Goal: Find specific page/section: Find specific page/section

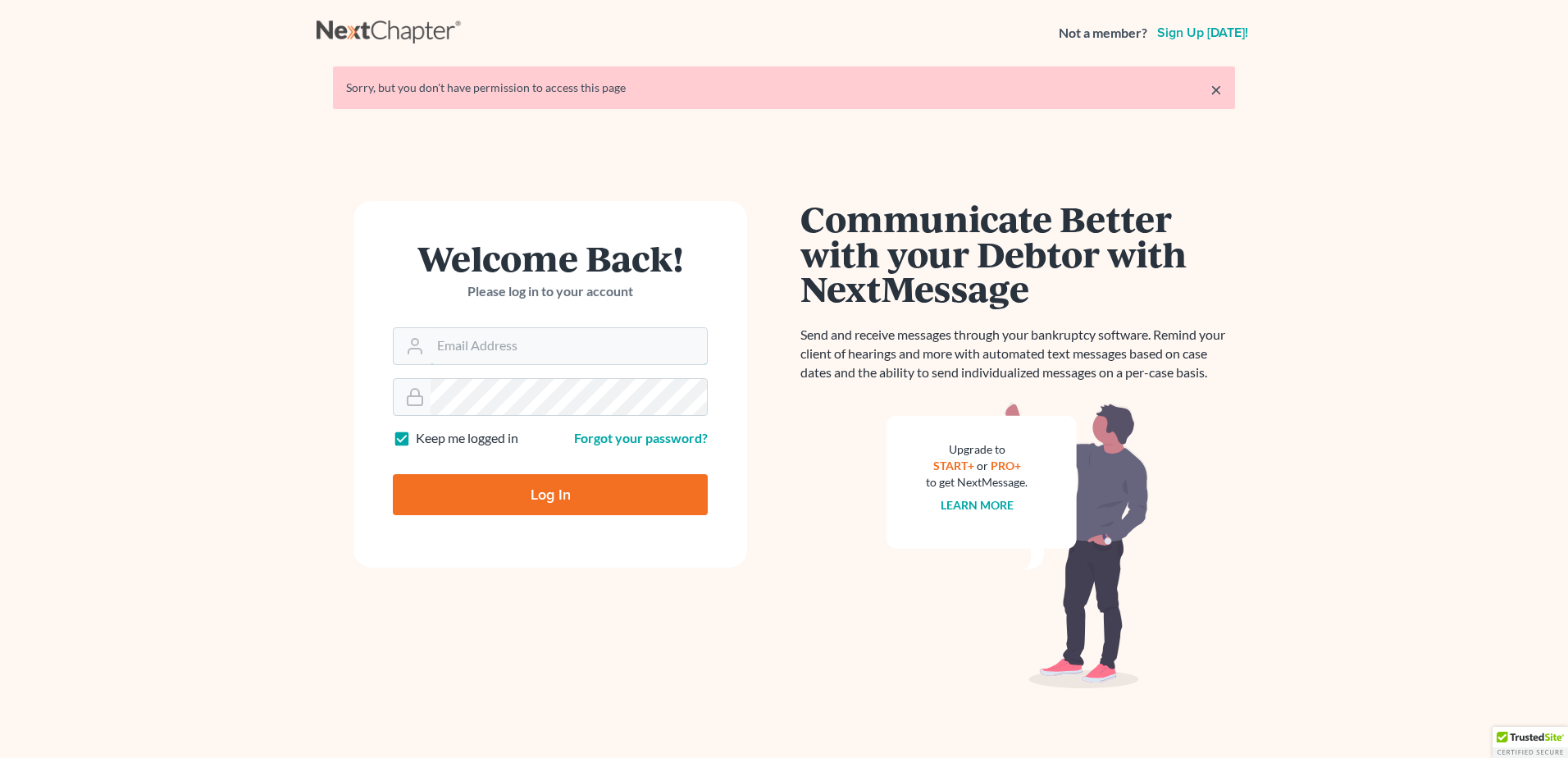
type input "[PERSON_NAME][EMAIL_ADDRESS][PERSON_NAME][DOMAIN_NAME]"
click at [540, 499] on input "Log In" at bounding box center [550, 494] width 315 height 41
type input "Thinking..."
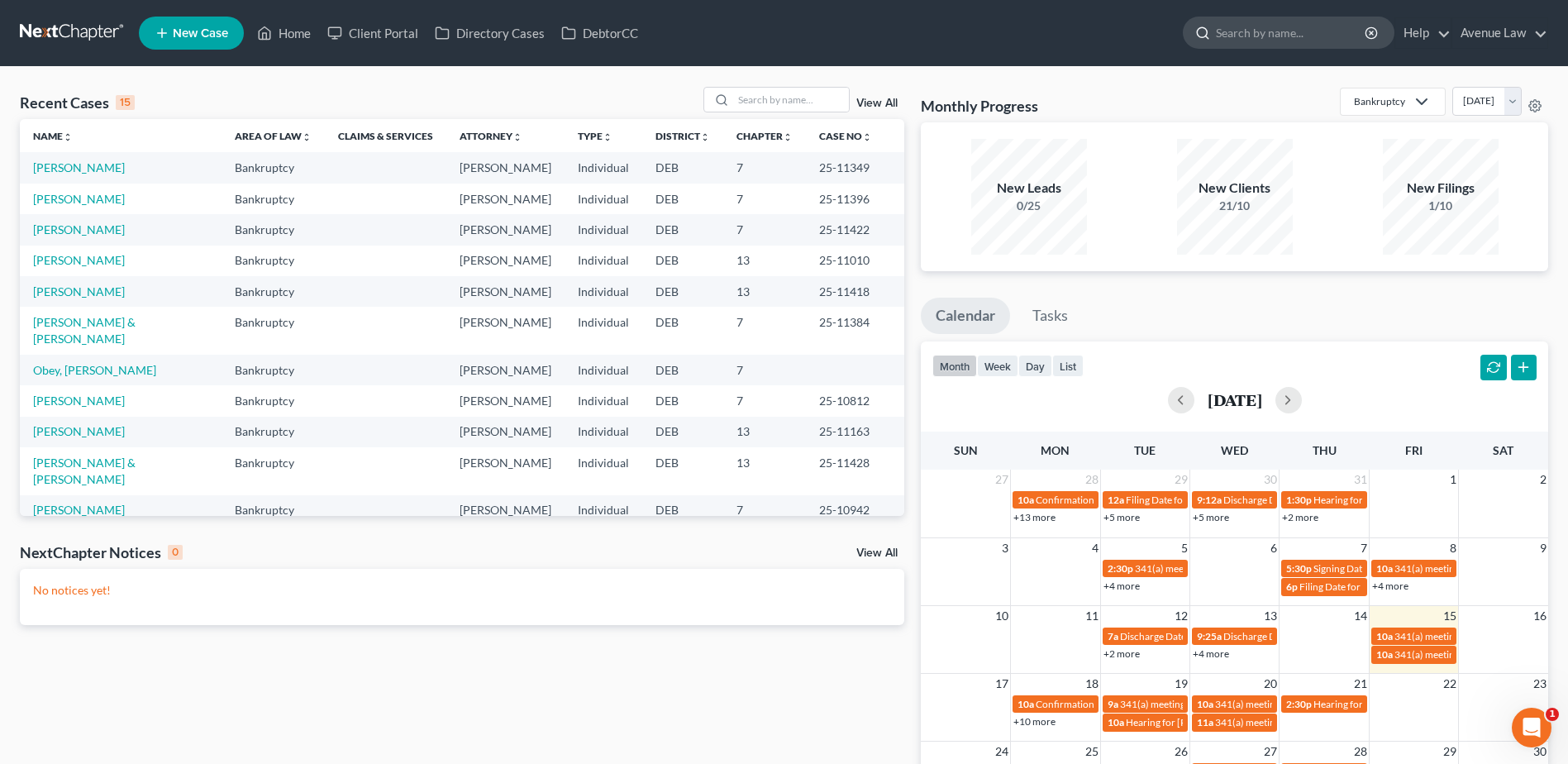
click at [1299, 29] on input "search" at bounding box center [1291, 32] width 151 height 30
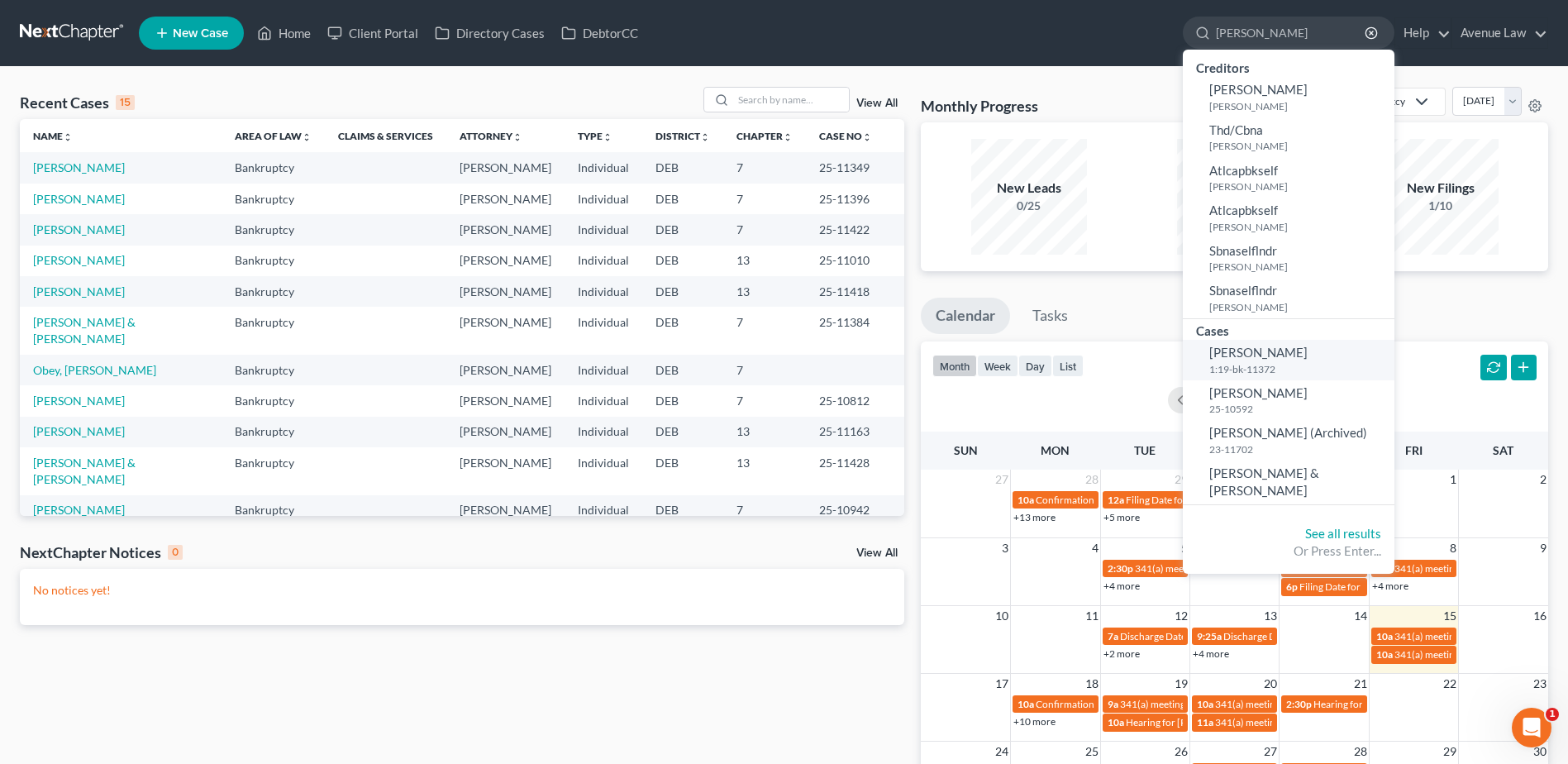
type input "Thorner"
click at [1250, 358] on span "Thorner, Janice" at bounding box center [1258, 352] width 99 height 15
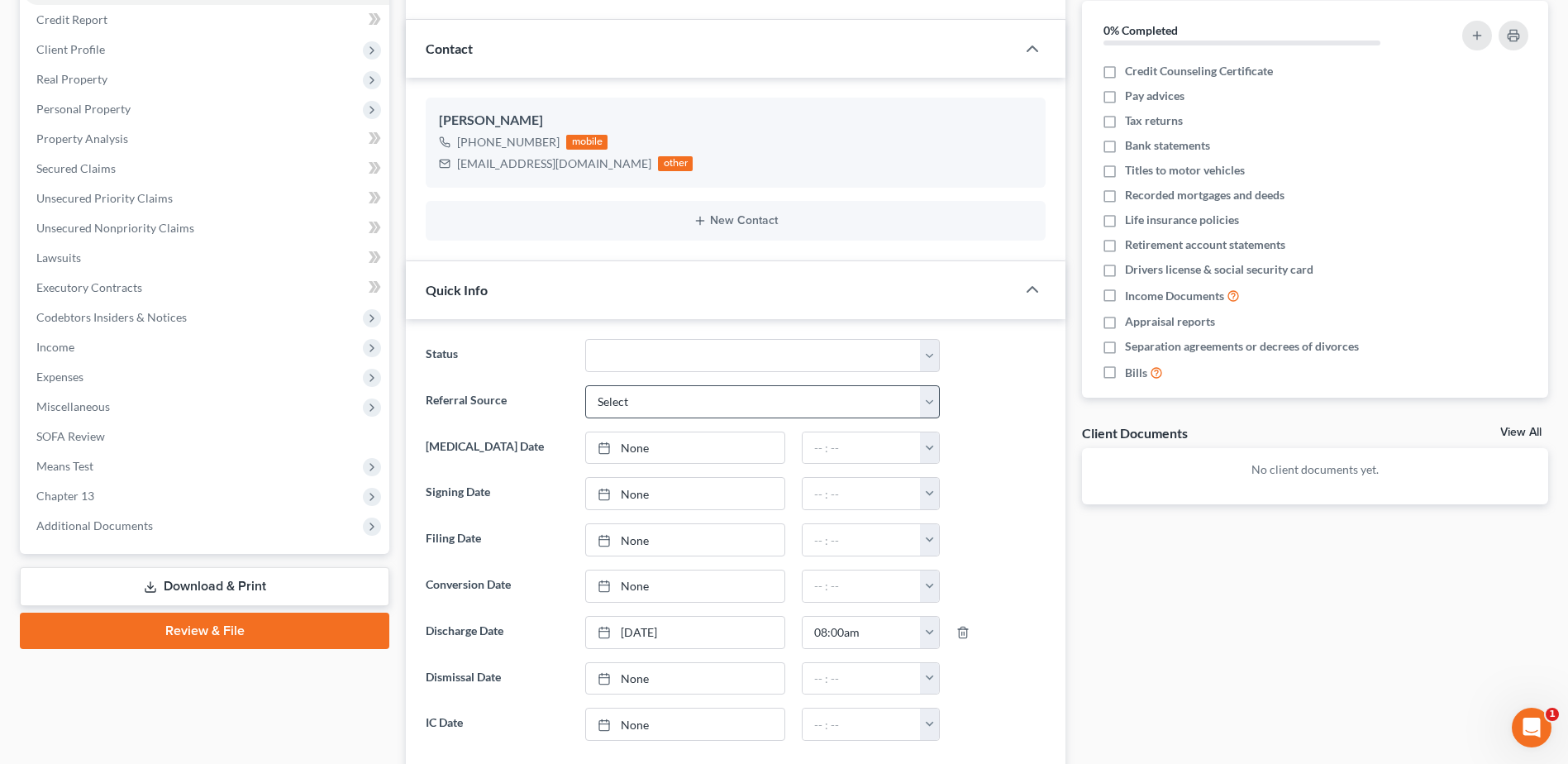
scroll to position [248, 0]
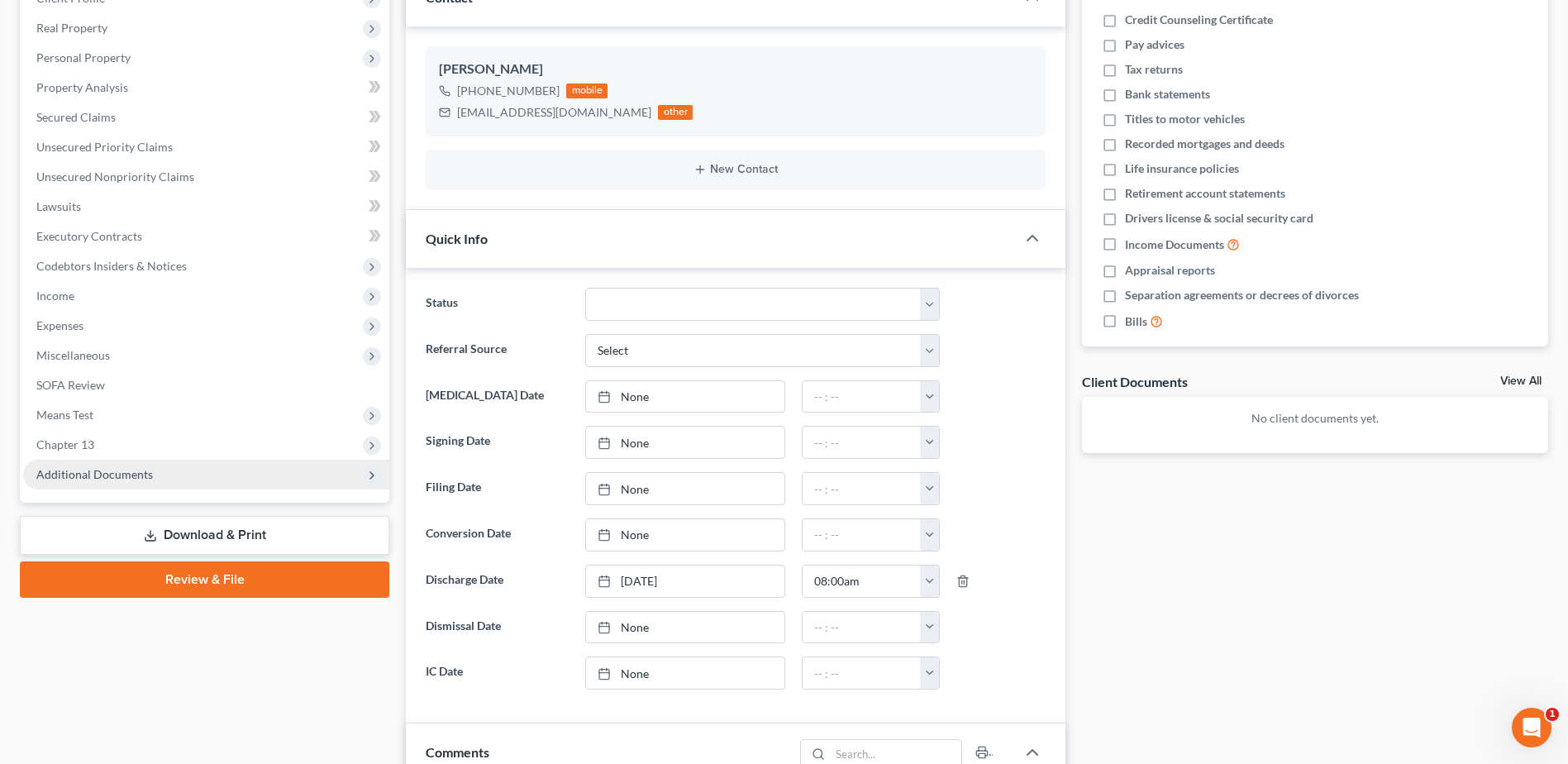
click at [120, 473] on span "Additional Documents" at bounding box center [94, 474] width 116 height 14
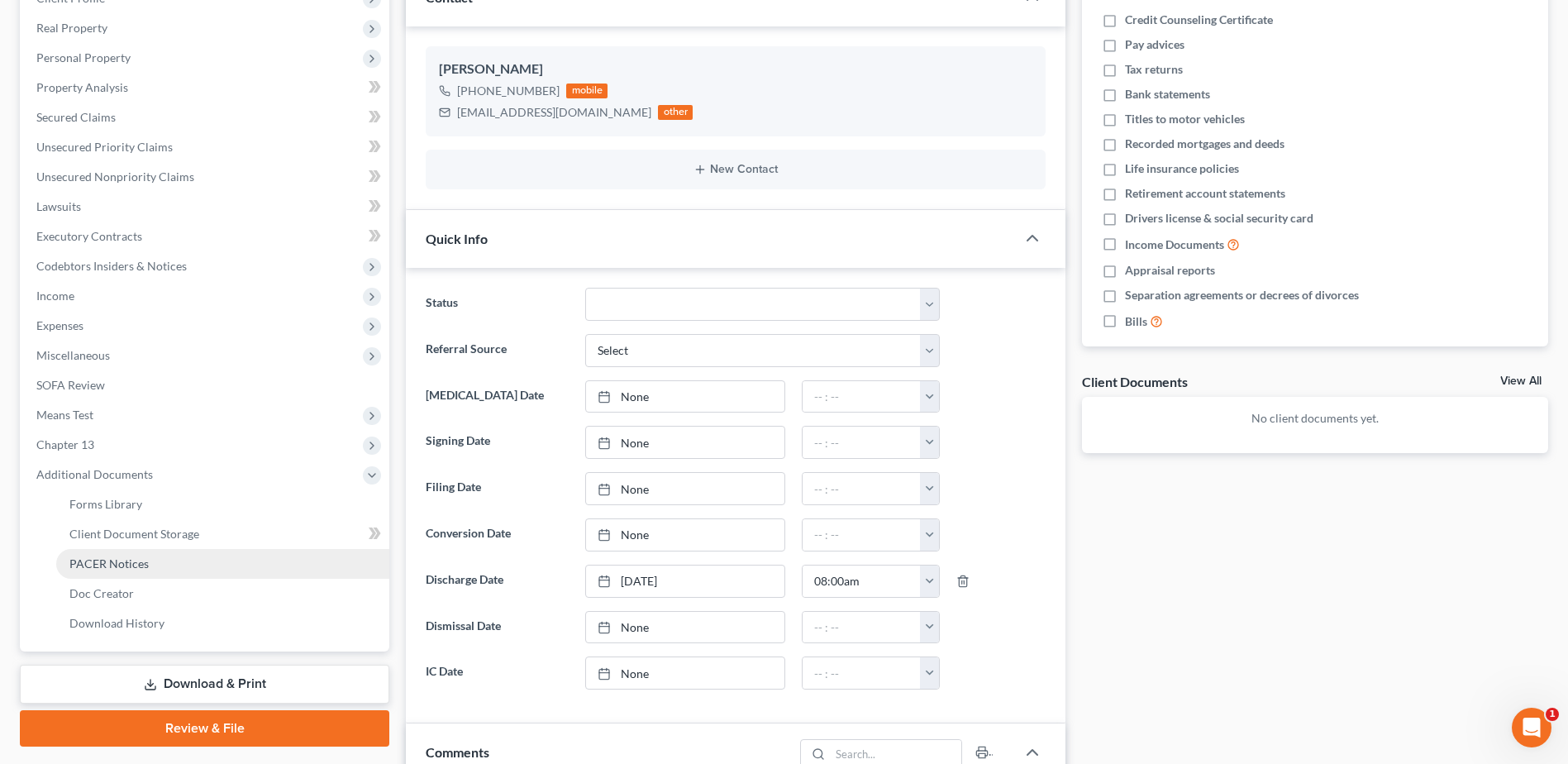
click at [113, 566] on span "PACER Notices" at bounding box center [108, 563] width 79 height 14
